Goal: Check status: Check status

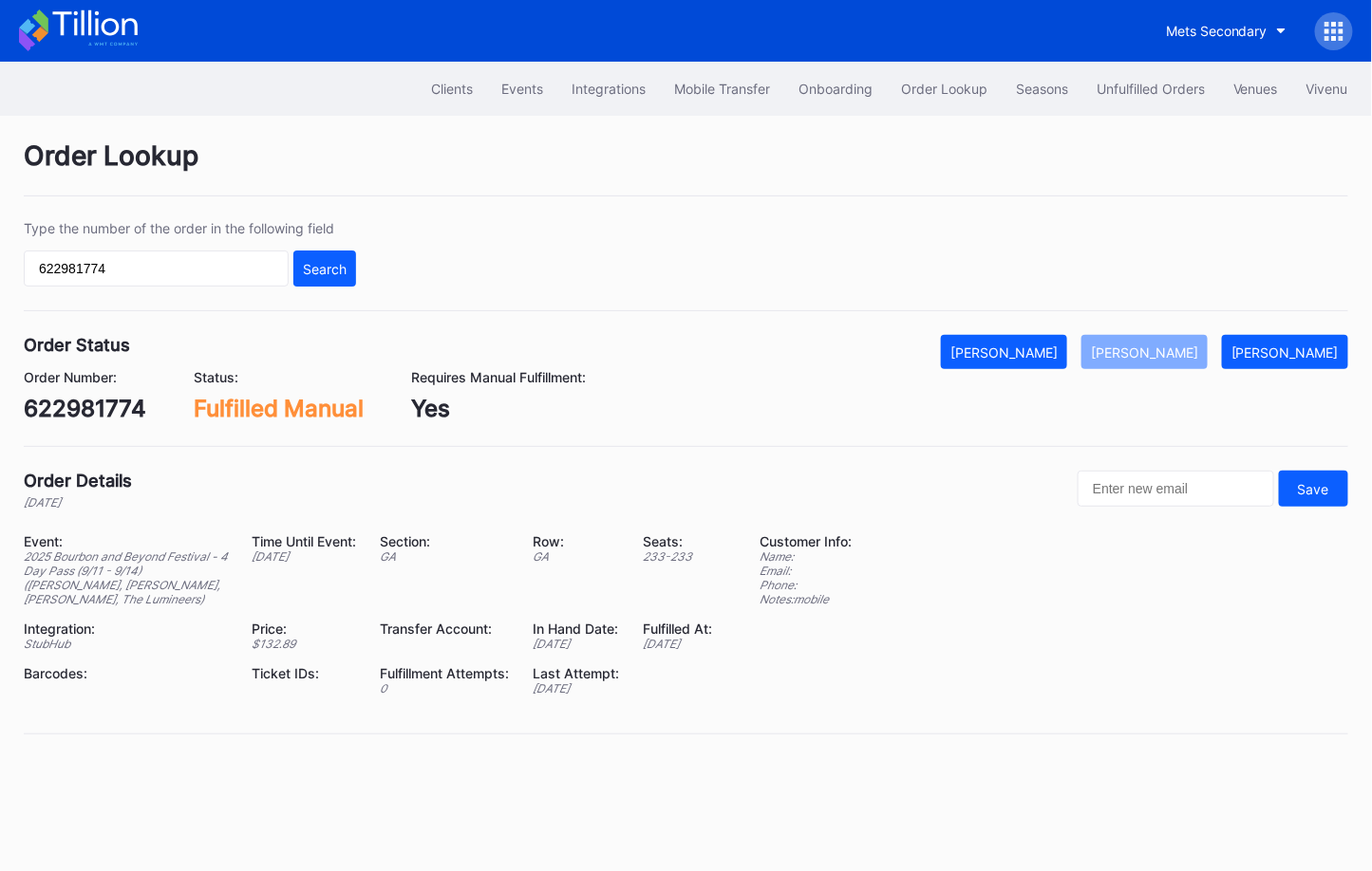
click at [250, 268] on input "622981774" at bounding box center [156, 268] width 264 height 36
type input "620867850"
click at [317, 275] on button "Search" at bounding box center [325, 268] width 62 height 36
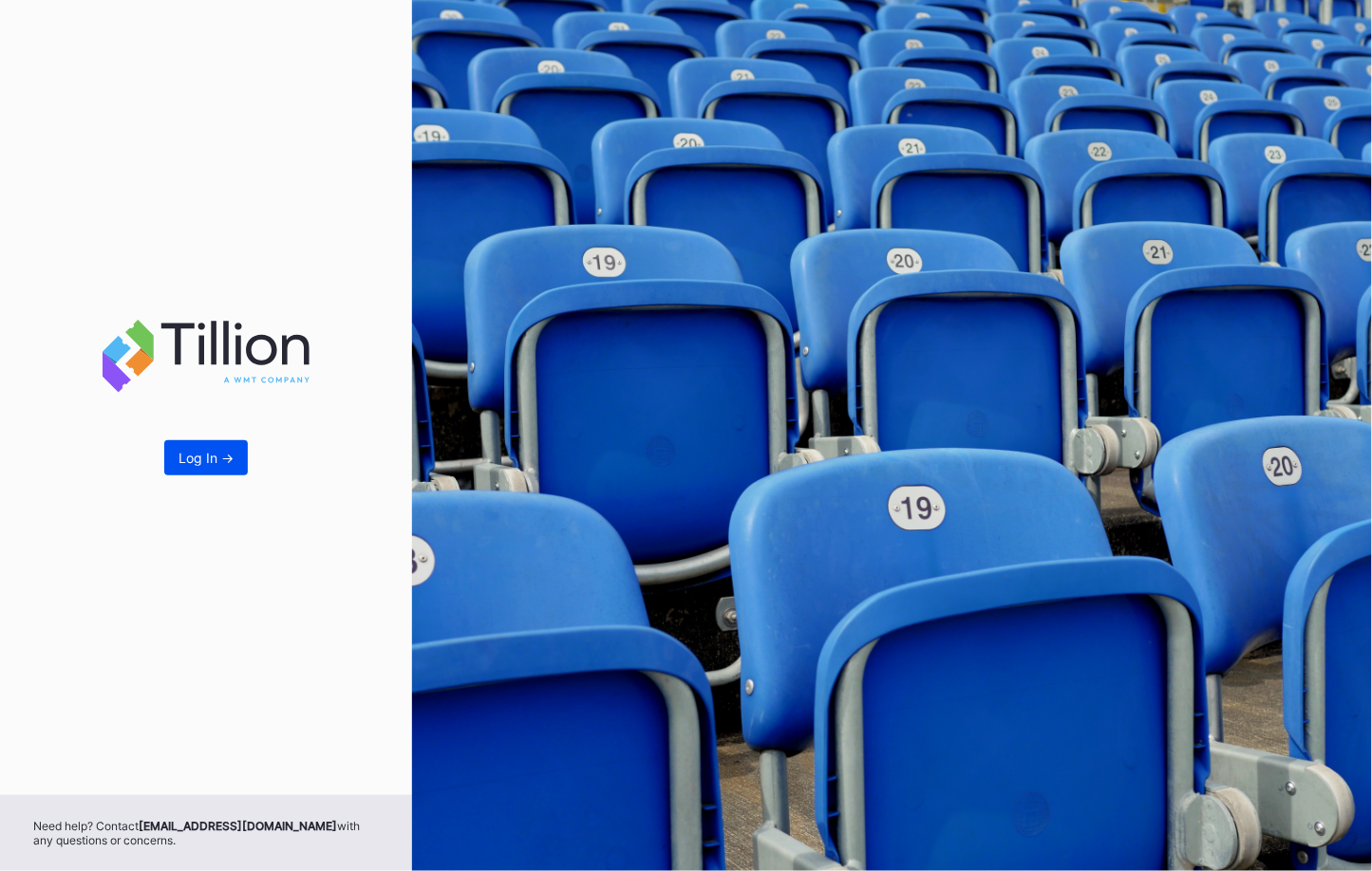
click at [198, 456] on div "Log In ->" at bounding box center [206, 458] width 55 height 17
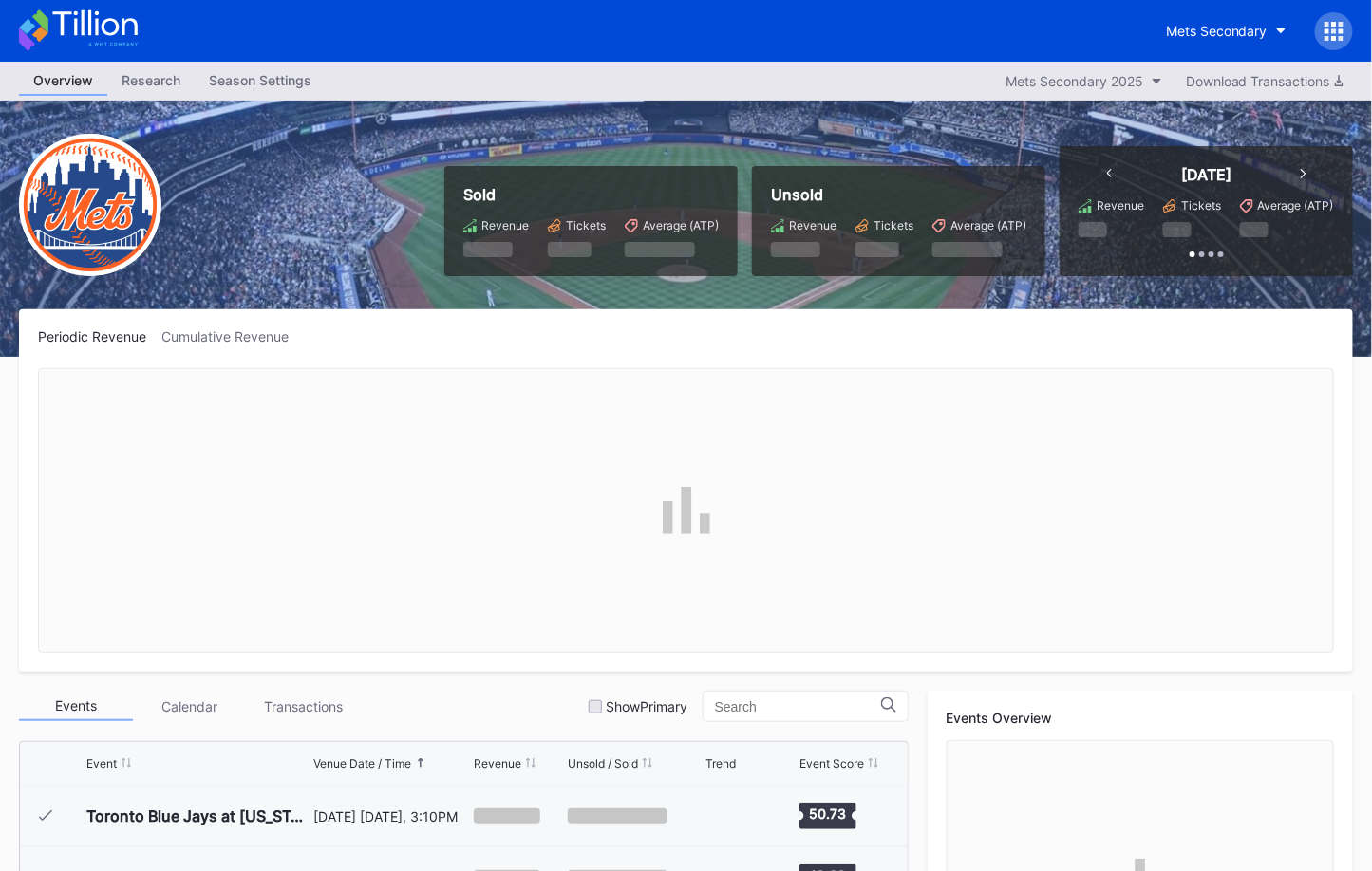
scroll to position [4380, 0]
click at [1326, 22] on icon at bounding box center [1326, 23] width 5 height 5
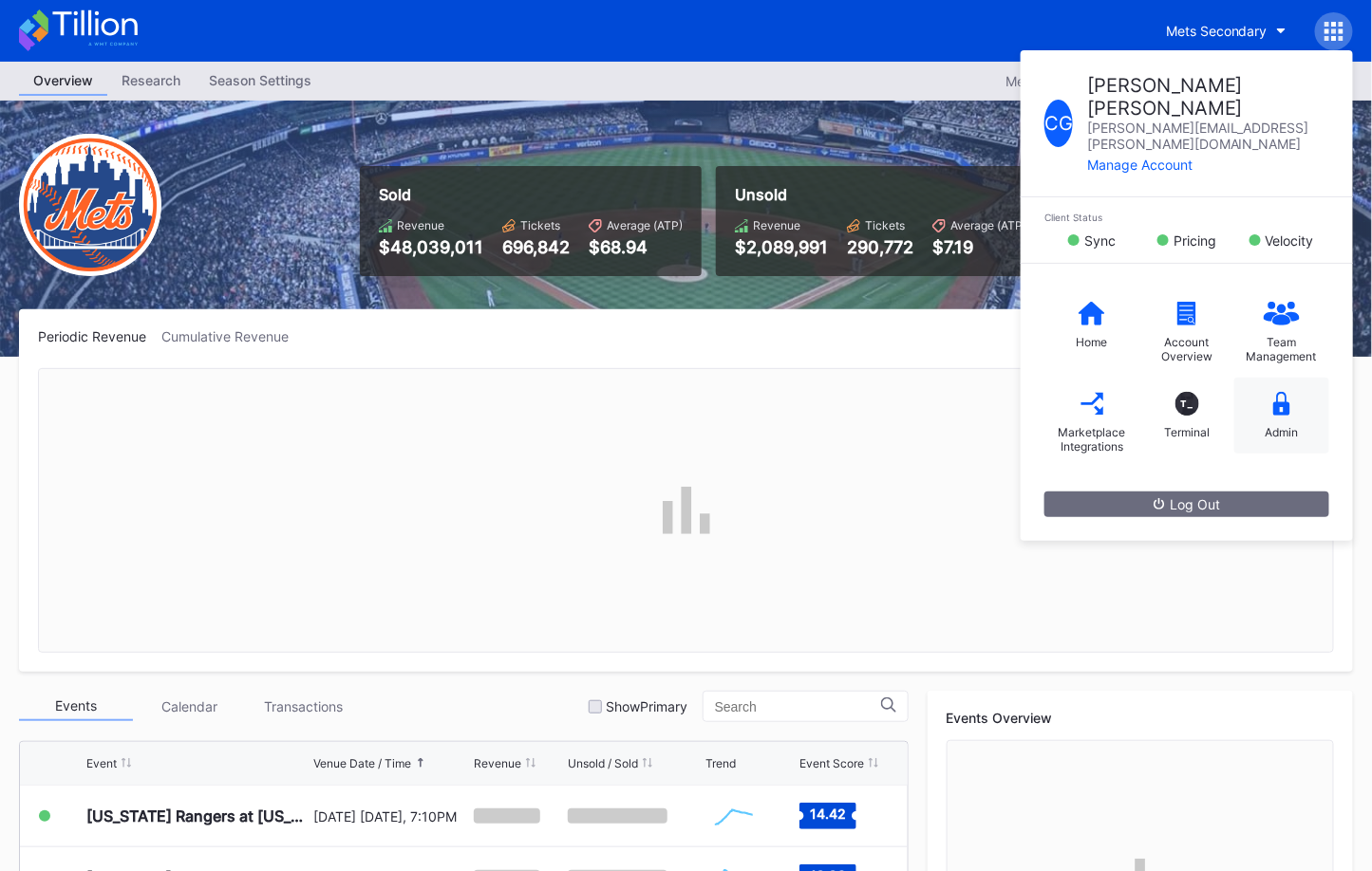
click at [1289, 392] on icon at bounding box center [1282, 403] width 18 height 23
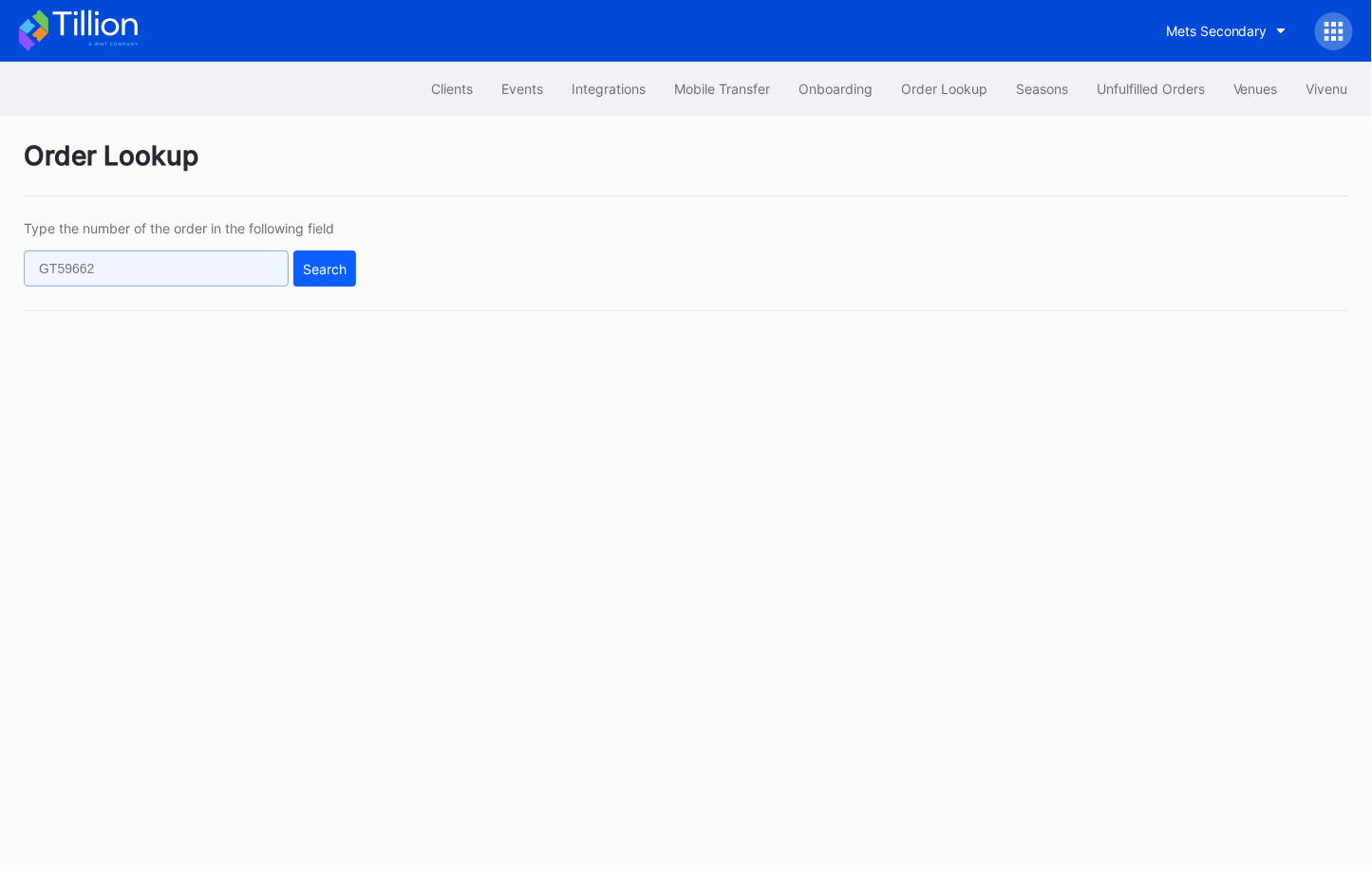
click at [238, 270] on input "text" at bounding box center [156, 268] width 264 height 36
paste input "620867850"
type input "620867850"
click at [318, 268] on div "Search" at bounding box center [324, 268] width 44 height 17
